Goal: Task Accomplishment & Management: Complete application form

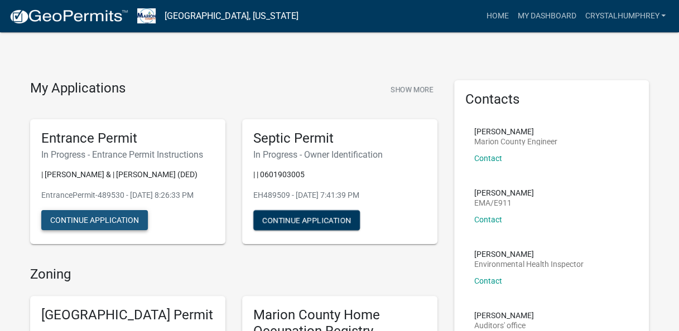
click at [128, 217] on button "Continue Application" at bounding box center [94, 220] width 107 height 20
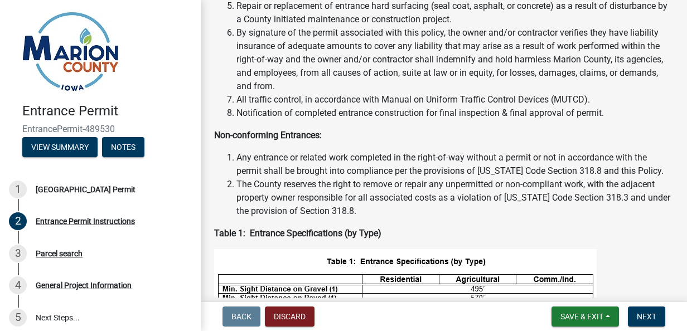
scroll to position [255, 0]
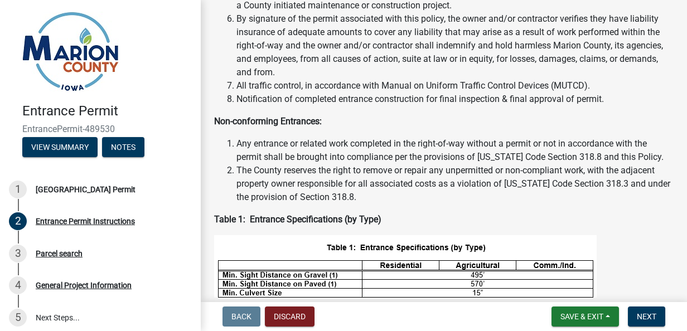
click at [628, 215] on p "Table 1: Entrance Specifications (by Type)" at bounding box center [443, 219] width 459 height 13
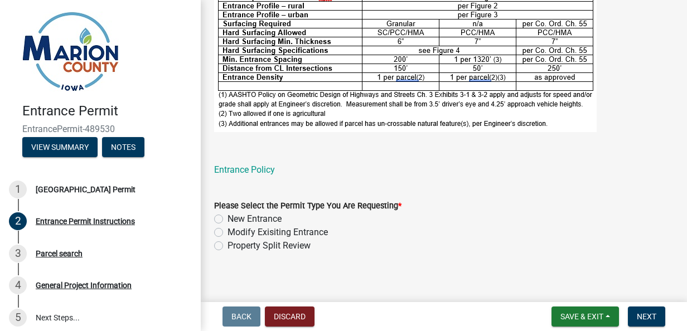
scroll to position [631, 0]
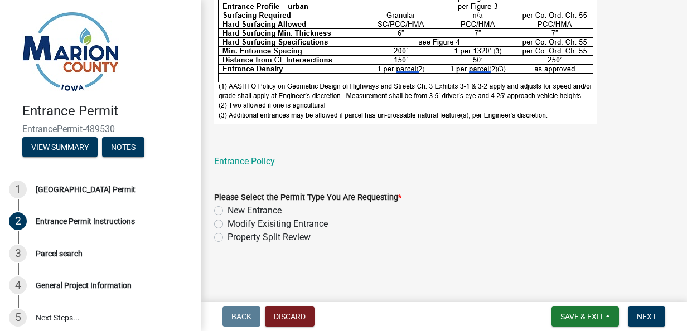
click at [618, 188] on form "Please Select the Permit Type You Are Requesting * New Entrance Modify Exisitin…" at bounding box center [443, 210] width 459 height 67
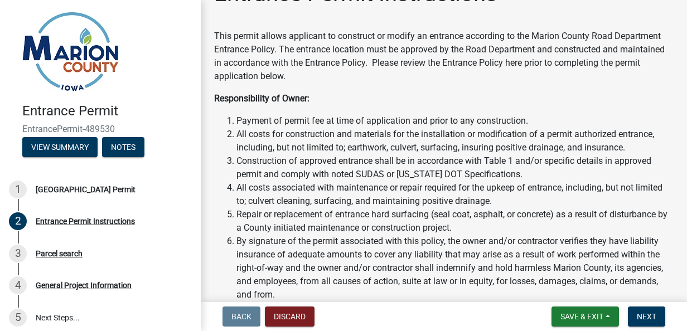
scroll to position [0, 0]
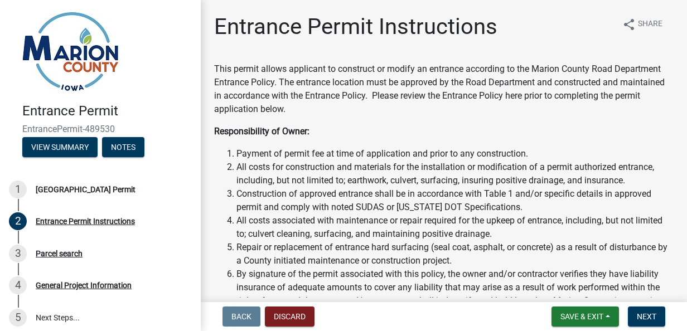
click at [591, 201] on li "Construction of approved entrance shall be in accordance with Table 1 and/or sp…" at bounding box center [454, 200] width 437 height 27
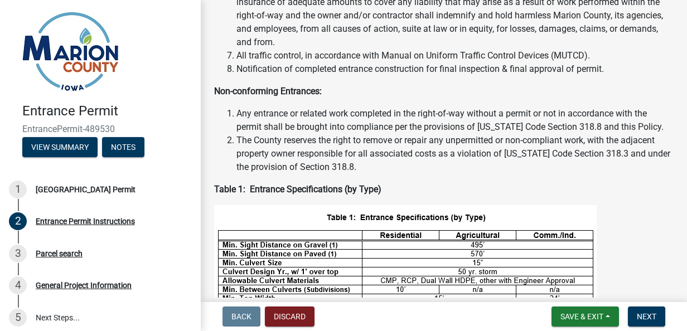
scroll to position [291, 0]
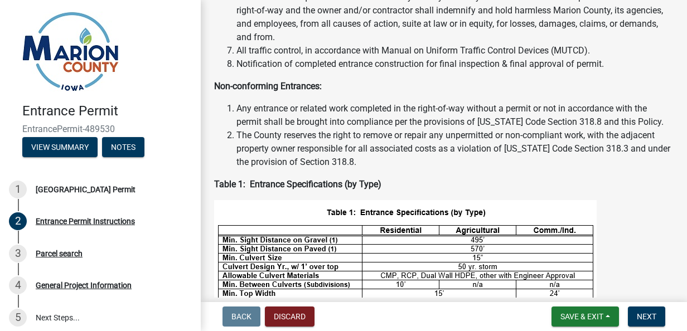
click at [643, 248] on figure at bounding box center [443, 332] width 459 height 264
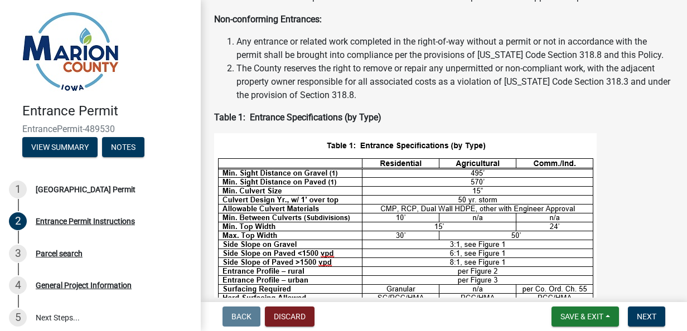
scroll to position [358, 0]
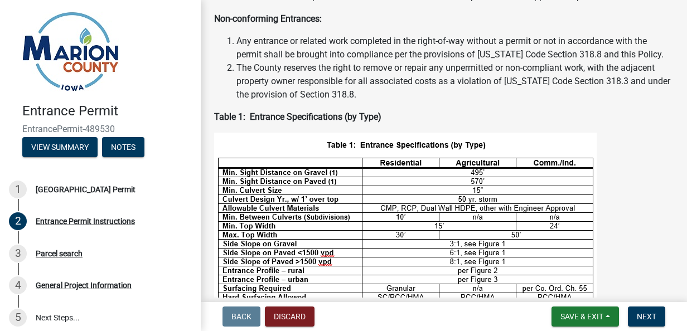
click at [631, 241] on figure at bounding box center [443, 265] width 459 height 264
click at [644, 222] on figure at bounding box center [443, 265] width 459 height 264
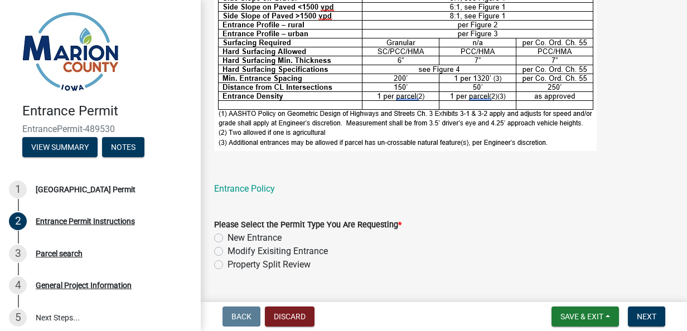
scroll to position [601, 0]
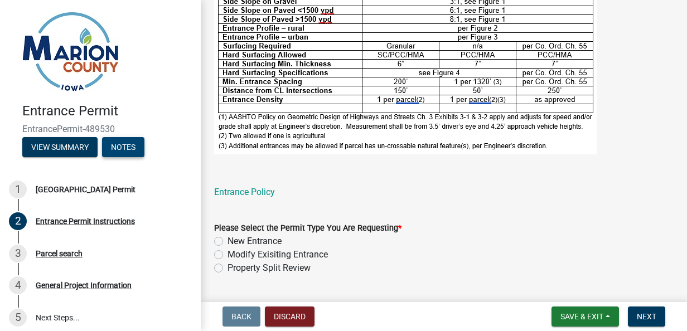
click at [123, 151] on button "Notes" at bounding box center [123, 147] width 42 height 20
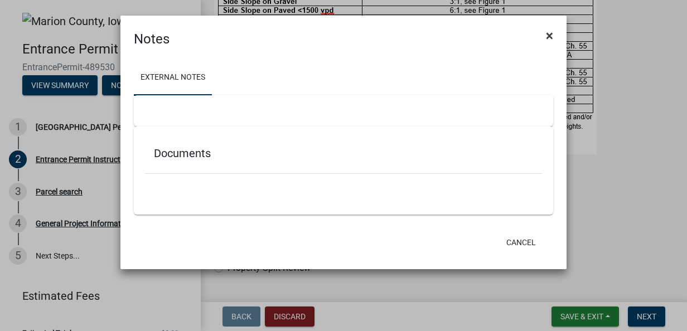
click at [557, 33] on button "×" at bounding box center [549, 35] width 25 height 31
click at [557, 31] on button "×" at bounding box center [549, 35] width 25 height 31
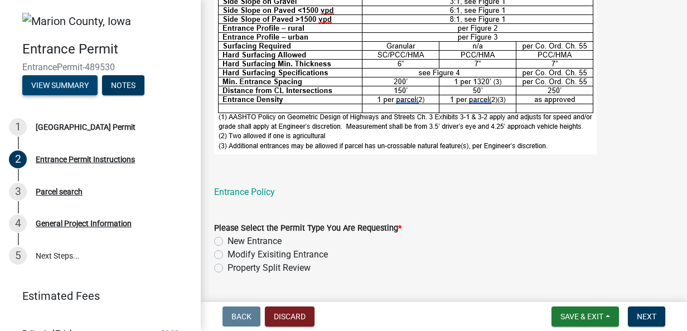
click at [61, 90] on button "View Summary" at bounding box center [59, 85] width 75 height 20
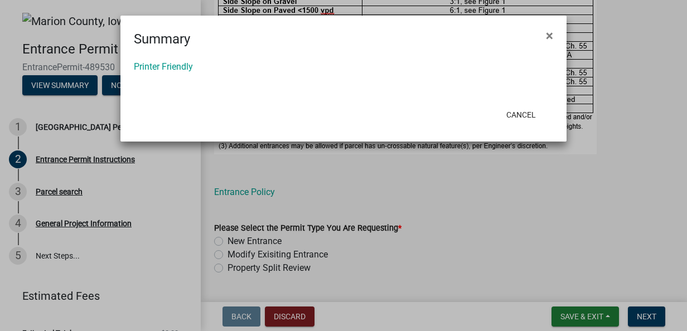
click at [155, 176] on ngb-modal-window "Summary × Printer Friendly Cancel" at bounding box center [343, 165] width 687 height 331
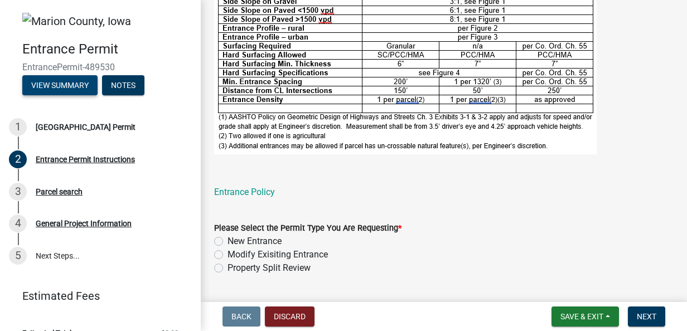
scroll to position [19, 0]
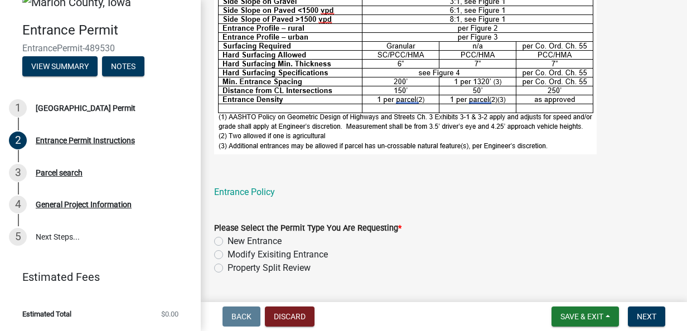
click at [636, 153] on figure at bounding box center [443, 22] width 459 height 264
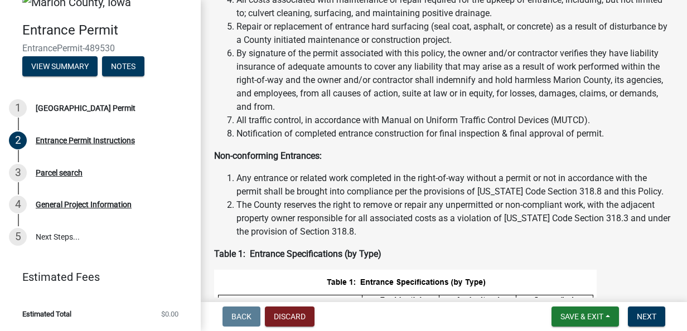
scroll to position [0, 0]
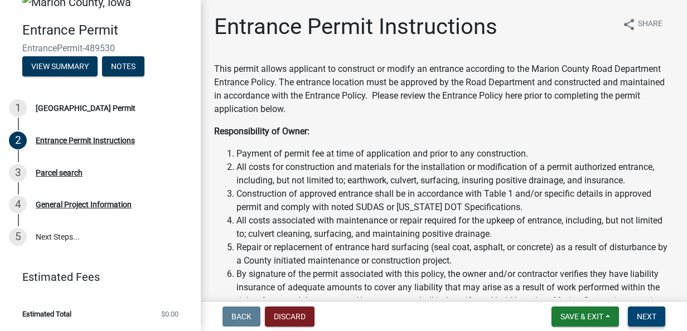
click at [650, 325] on button "Next" at bounding box center [646, 317] width 37 height 20
click at [656, 322] on button "Next" at bounding box center [646, 317] width 37 height 20
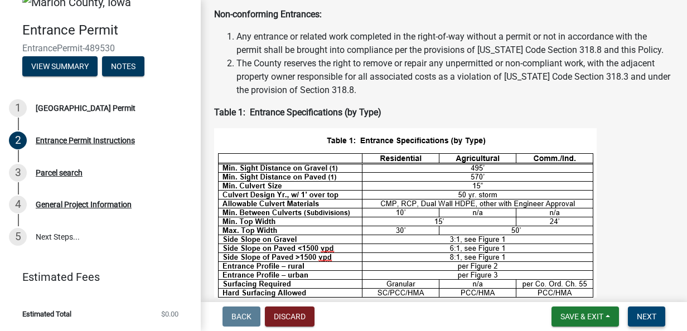
scroll to position [365, 0]
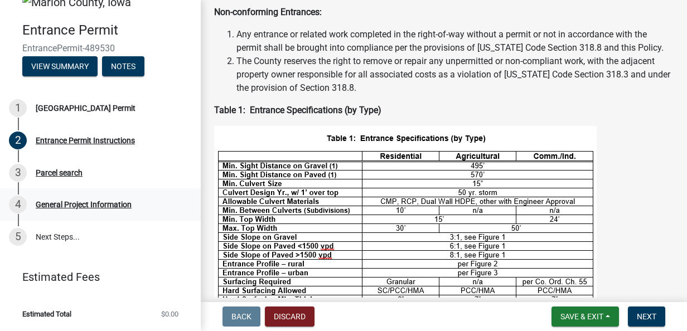
click at [12, 217] on link "4 General Project Information" at bounding box center [100, 204] width 201 height 32
click at [636, 248] on figure at bounding box center [443, 258] width 459 height 264
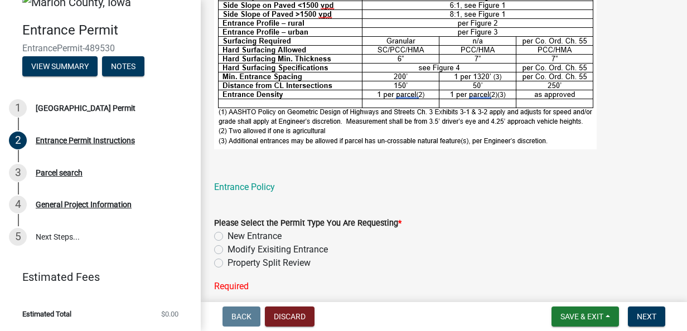
scroll to position [608, 0]
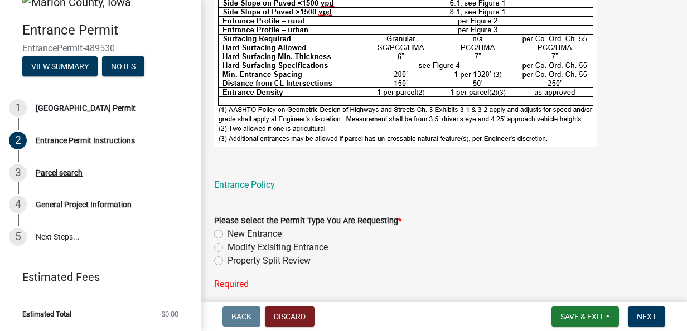
click at [228, 235] on label "New Entrance" at bounding box center [255, 234] width 54 height 13
click at [228, 235] on input "New Entrance" at bounding box center [231, 231] width 7 height 7
radio input "true"
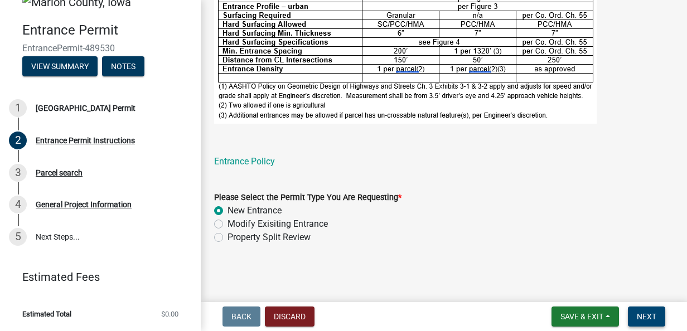
click at [648, 319] on span "Next" at bounding box center [647, 316] width 20 height 9
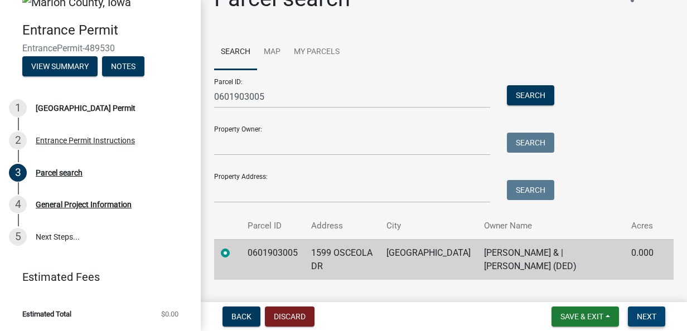
scroll to position [23, 0]
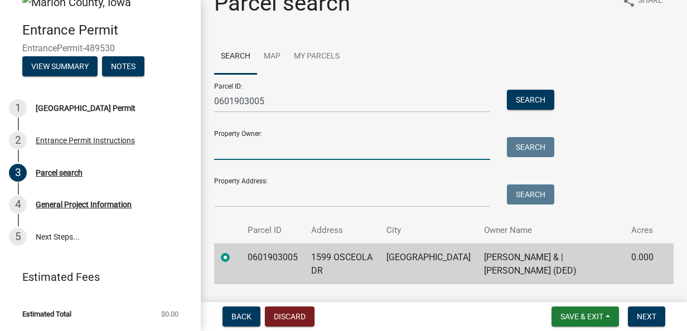
click at [231, 159] on input "Property Owner:" at bounding box center [352, 148] width 276 height 23
click at [301, 152] on input "Property Owner:" at bounding box center [352, 148] width 276 height 23
type input "[PERSON_NAME]"
type input "[STREET_ADDRESS][US_STATE]"
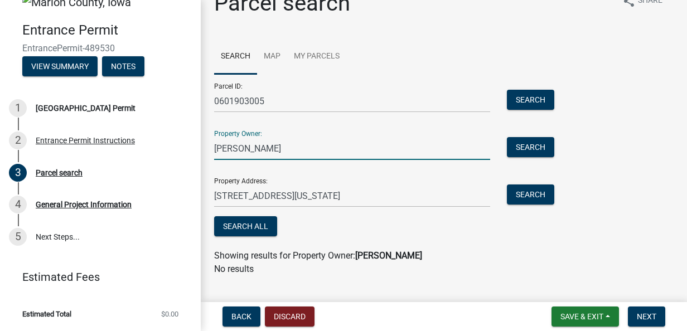
click at [305, 152] on input "[PERSON_NAME]" at bounding box center [352, 148] width 276 height 23
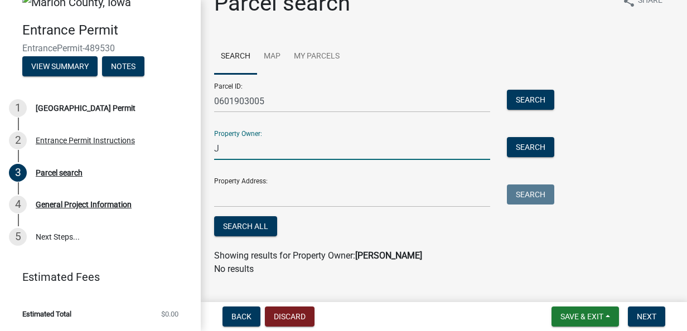
click at [300, 146] on input "J" at bounding box center [352, 148] width 276 height 23
click at [335, 152] on input "J" at bounding box center [352, 148] width 276 height 23
type input "[PERSON_NAME] and [PERSON_NAME]"
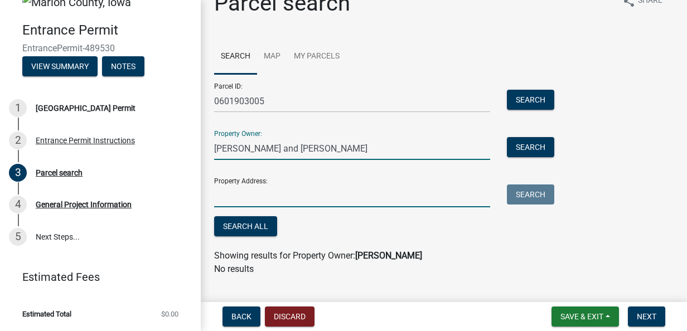
click at [223, 200] on input "Property Address:" at bounding box center [352, 196] width 276 height 23
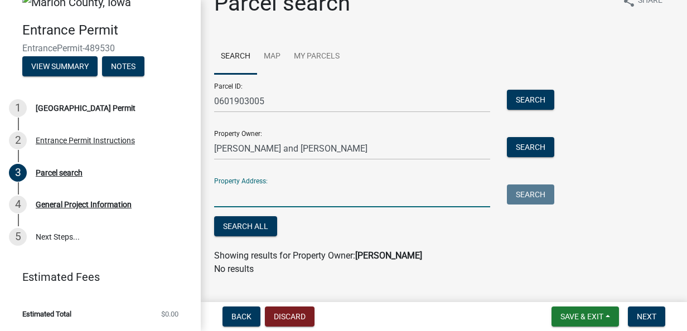
click at [313, 200] on input "Property Address:" at bounding box center [352, 196] width 276 height 23
type input "[STREET_ADDRESS][US_STATE]"
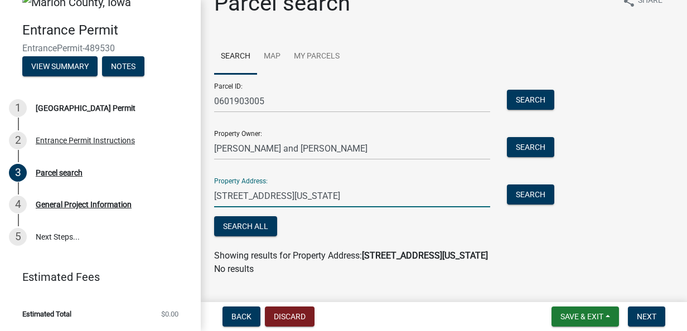
click at [246, 199] on input "[STREET_ADDRESS][US_STATE]" at bounding box center [352, 196] width 276 height 23
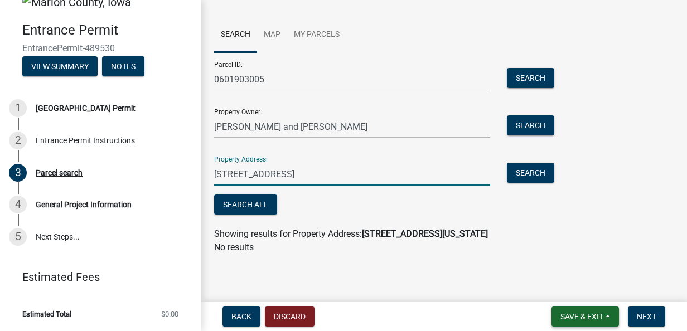
type input "[STREET_ADDRESS]"
click at [592, 312] on span "Save & Exit" at bounding box center [581, 316] width 43 height 9
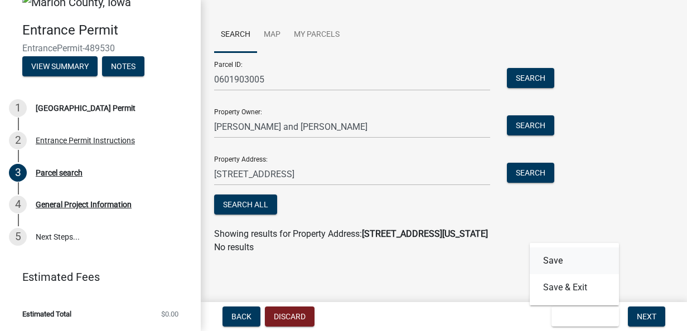
click at [581, 259] on button "Save" at bounding box center [574, 261] width 89 height 27
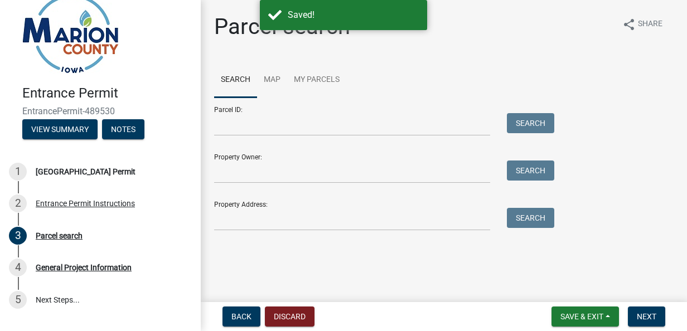
scroll to position [19, 0]
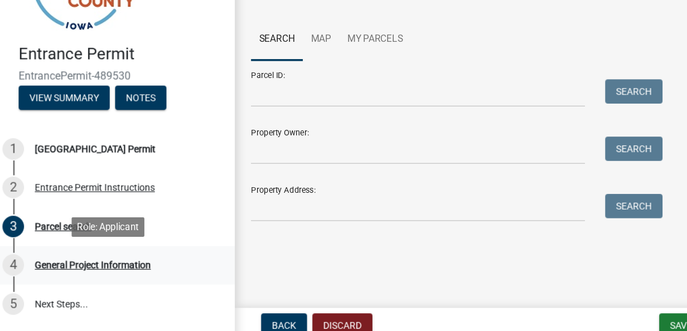
click at [53, 266] on div "General Project Information" at bounding box center [84, 267] width 96 height 8
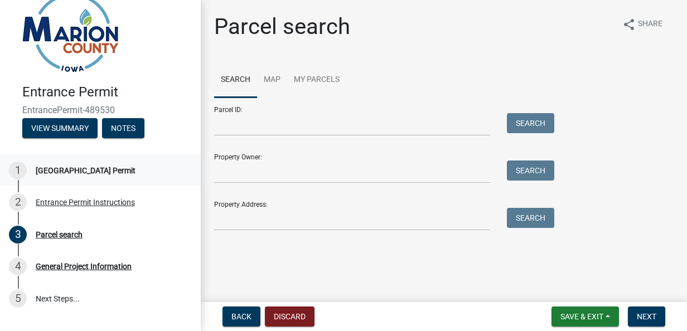
click at [119, 167] on div "[GEOGRAPHIC_DATA] Permit" at bounding box center [86, 171] width 100 height 8
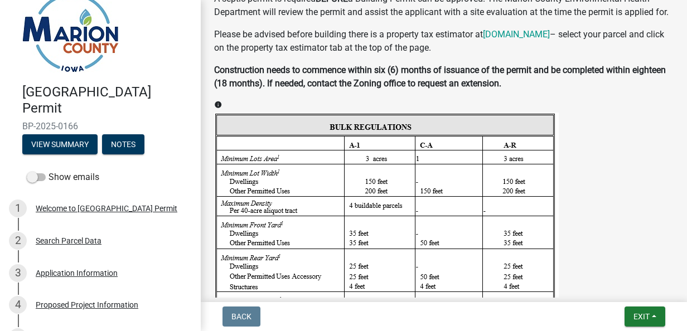
scroll to position [1561, 0]
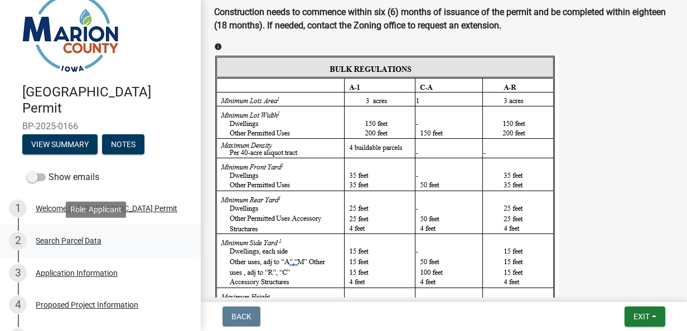
click at [67, 242] on div "Search Parcel Data" at bounding box center [69, 241] width 66 height 8
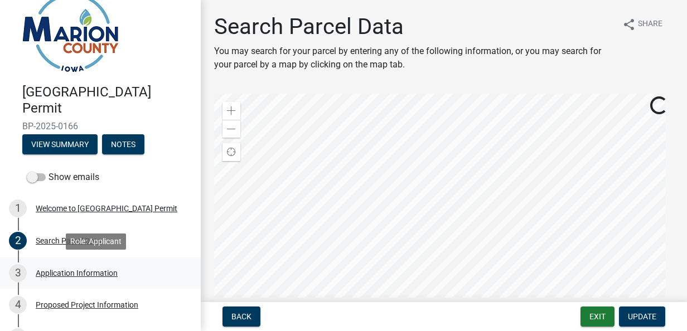
click at [78, 275] on div "Application Information" at bounding box center [77, 273] width 82 height 8
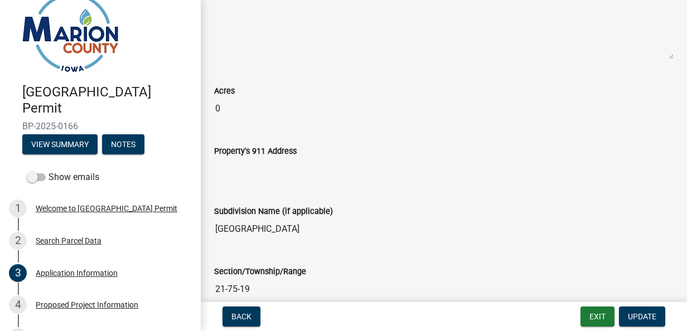
scroll to position [200, 0]
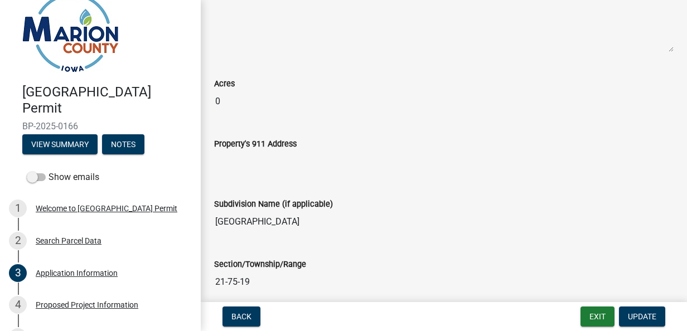
click at [225, 157] on input "Property's 911 Address" at bounding box center [443, 162] width 459 height 22
click at [235, 161] on input "Property's 911 Address" at bounding box center [443, 162] width 459 height 22
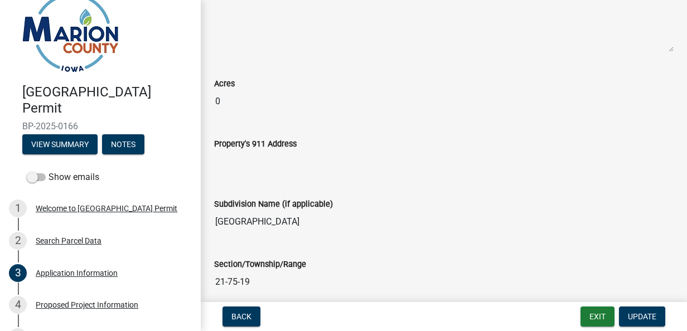
click at [235, 161] on input "Property's 911 Address" at bounding box center [443, 162] width 459 height 22
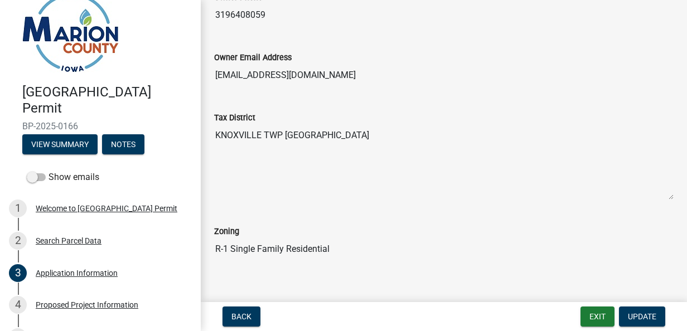
scroll to position [922, 0]
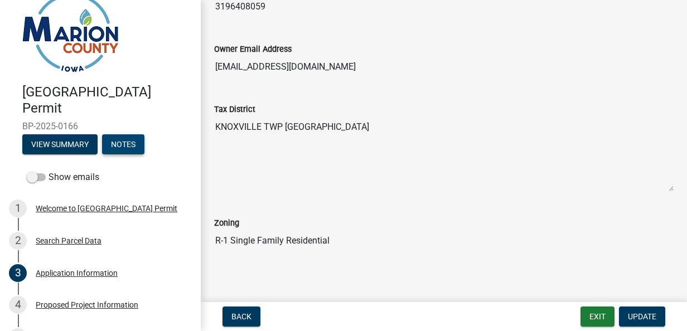
click at [131, 148] on button "Notes" at bounding box center [123, 144] width 42 height 20
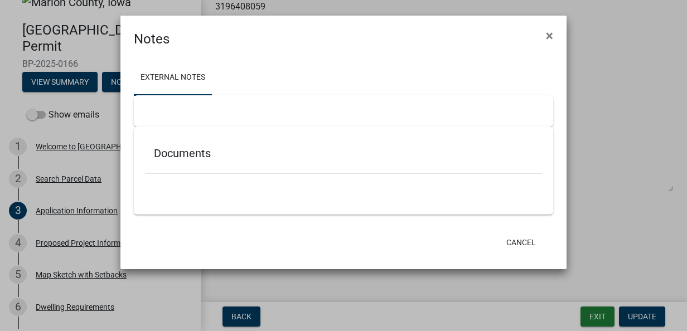
click at [179, 153] on h5 "Documents" at bounding box center [343, 153] width 379 height 13
click at [549, 32] on span "×" at bounding box center [549, 36] width 7 height 16
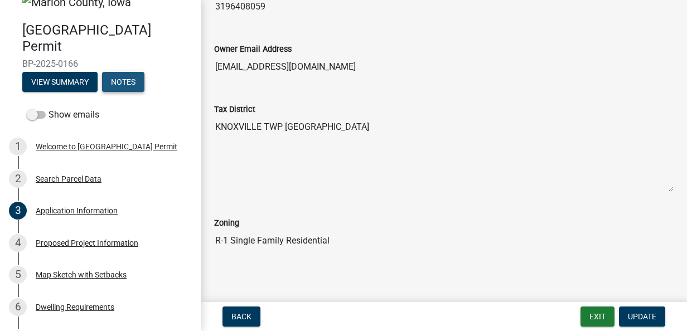
click at [132, 85] on button "Notes" at bounding box center [123, 82] width 42 height 20
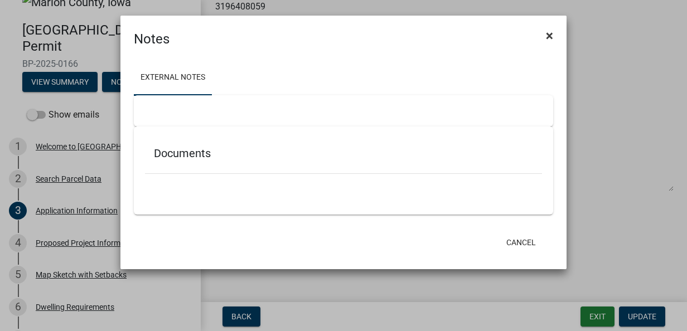
click at [548, 35] on span "×" at bounding box center [549, 36] width 7 height 16
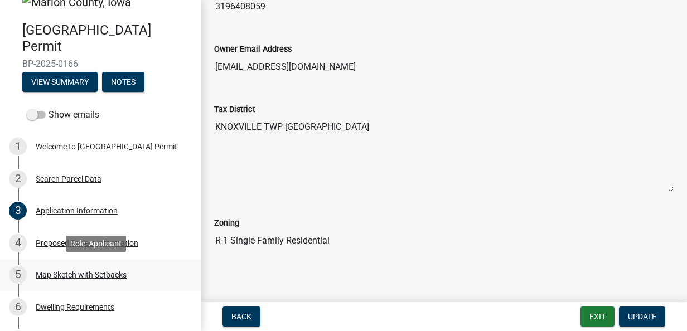
click at [123, 277] on div "Map Sketch with Setbacks" at bounding box center [81, 275] width 91 height 8
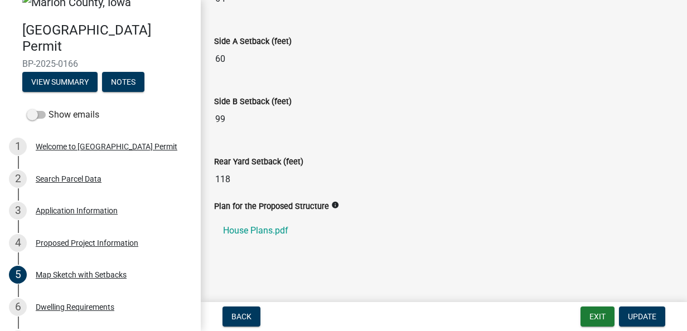
scroll to position [649, 0]
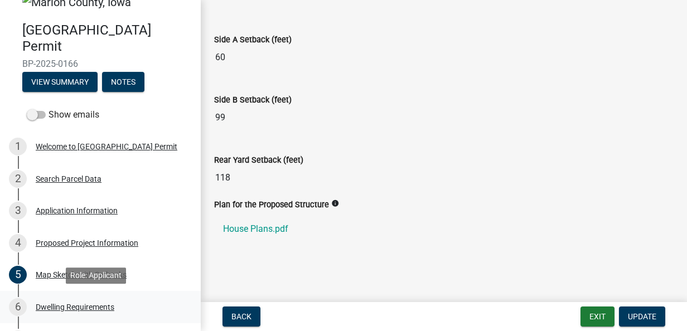
click at [96, 306] on div "Dwelling Requirements" at bounding box center [75, 307] width 79 height 8
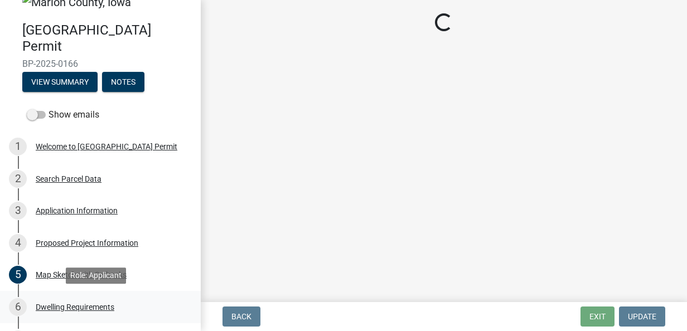
scroll to position [0, 0]
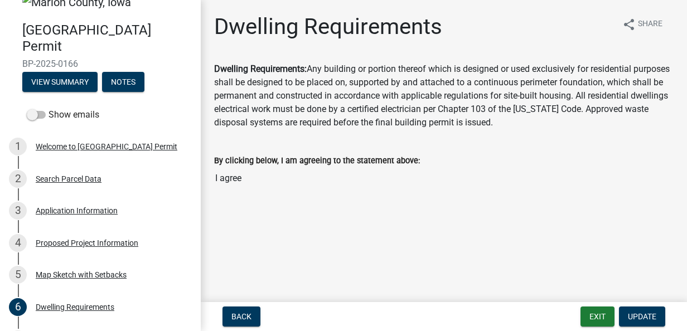
click at [231, 180] on input "I agree" at bounding box center [443, 178] width 459 height 22
click at [334, 225] on main "Dwelling Requirements share Share Dwelling Requirements: Any building or portio…" at bounding box center [444, 149] width 486 height 298
click at [222, 176] on input "I agree" at bounding box center [443, 178] width 459 height 22
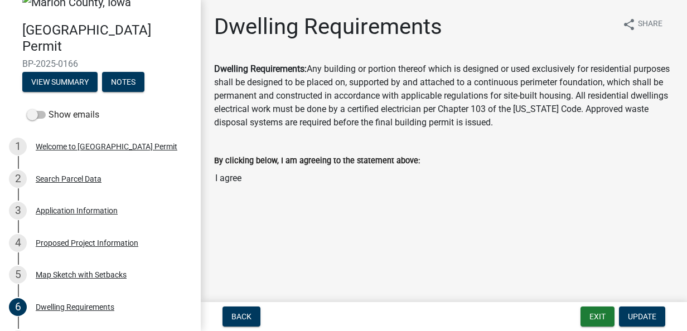
click at [222, 176] on input "I agree" at bounding box center [443, 178] width 459 height 22
drag, startPoint x: 222, startPoint y: 176, endPoint x: 248, endPoint y: 211, distance: 43.5
click at [248, 211] on main "Dwelling Requirements share Share Dwelling Requirements: Any building or portio…" at bounding box center [444, 149] width 486 height 298
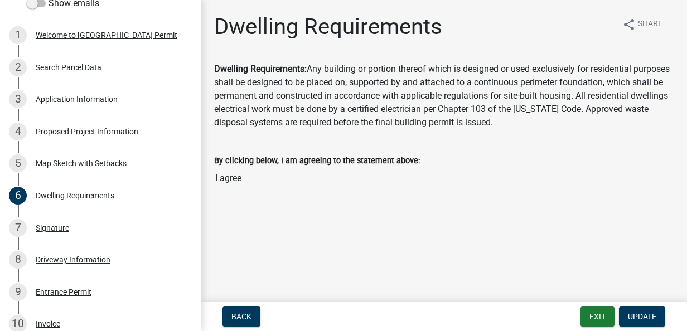
scroll to position [153, 0]
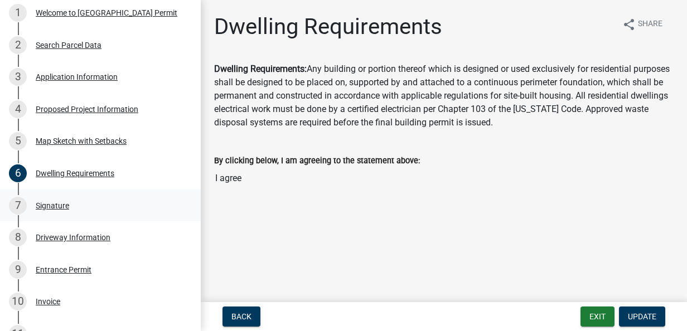
click at [60, 207] on div "Signature" at bounding box center [52, 206] width 33 height 8
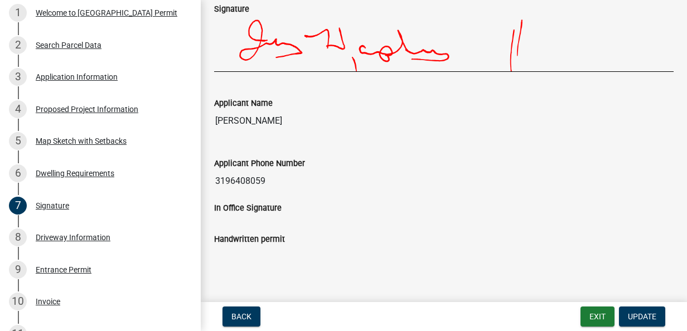
scroll to position [376, 0]
click at [96, 238] on div "Driveway Information" at bounding box center [73, 238] width 75 height 8
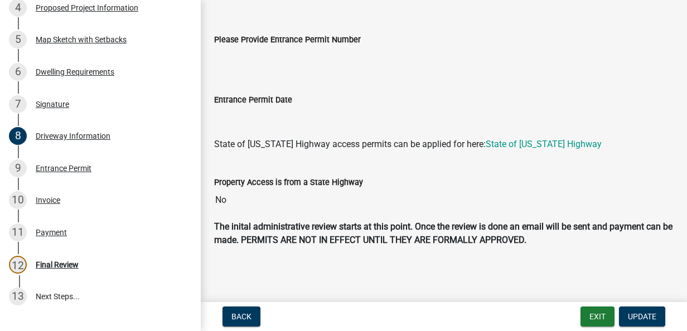
scroll to position [264, 0]
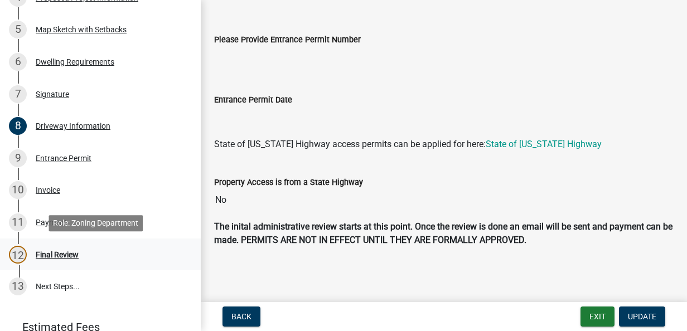
click at [68, 254] on div "Final Review" at bounding box center [57, 255] width 43 height 8
click at [67, 252] on div "Final Review" at bounding box center [57, 255] width 43 height 8
drag, startPoint x: 67, startPoint y: 252, endPoint x: 17, endPoint y: 254, distance: 49.7
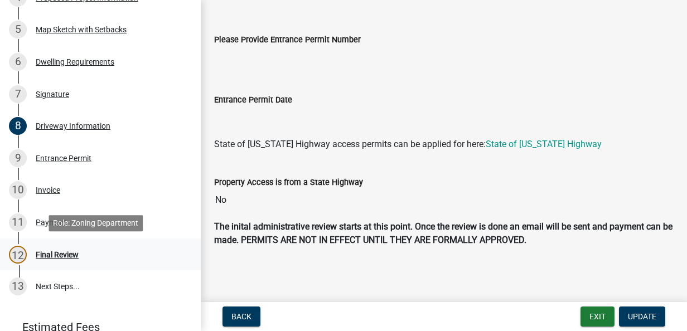
click at [17, 254] on div "12" at bounding box center [18, 255] width 18 height 18
click at [20, 222] on div "11" at bounding box center [18, 223] width 18 height 18
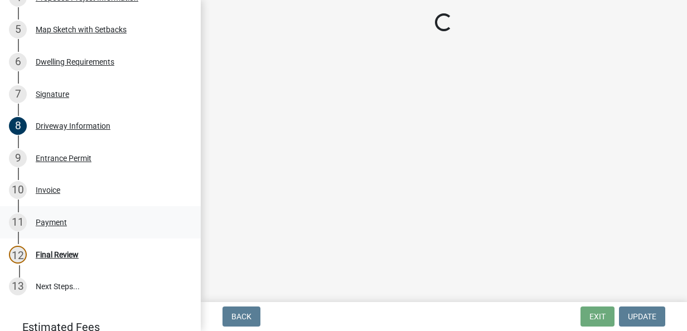
scroll to position [0, 0]
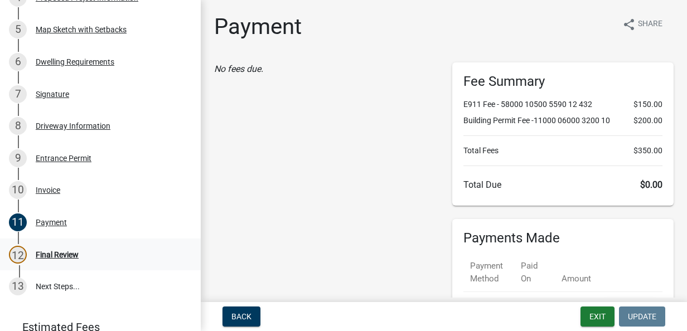
click at [16, 255] on div "12" at bounding box center [18, 255] width 18 height 18
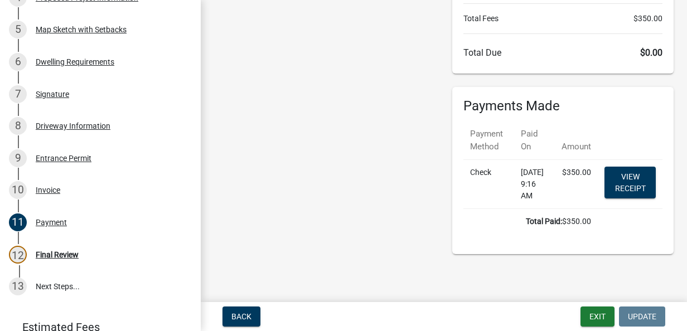
scroll to position [143, 0]
click at [22, 287] on div "13" at bounding box center [18, 287] width 18 height 18
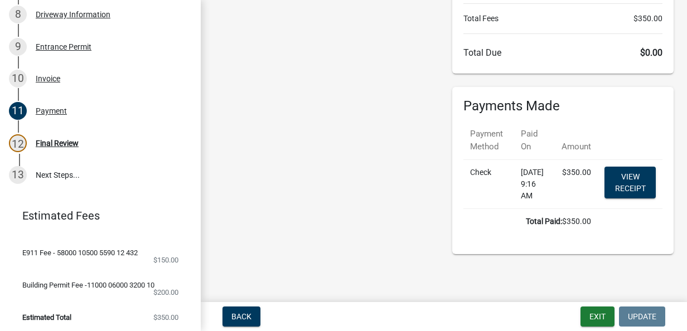
scroll to position [386, 0]
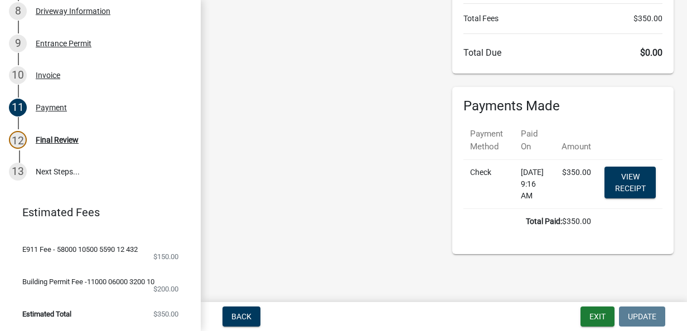
click at [86, 207] on link "Estimated Fees" at bounding box center [96, 212] width 174 height 22
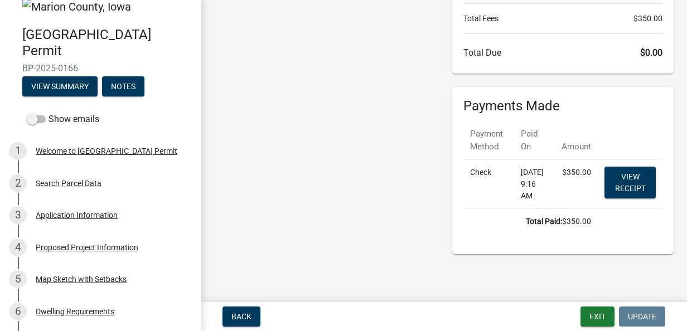
scroll to position [0, 0]
